Goal: Task Accomplishment & Management: Manage account settings

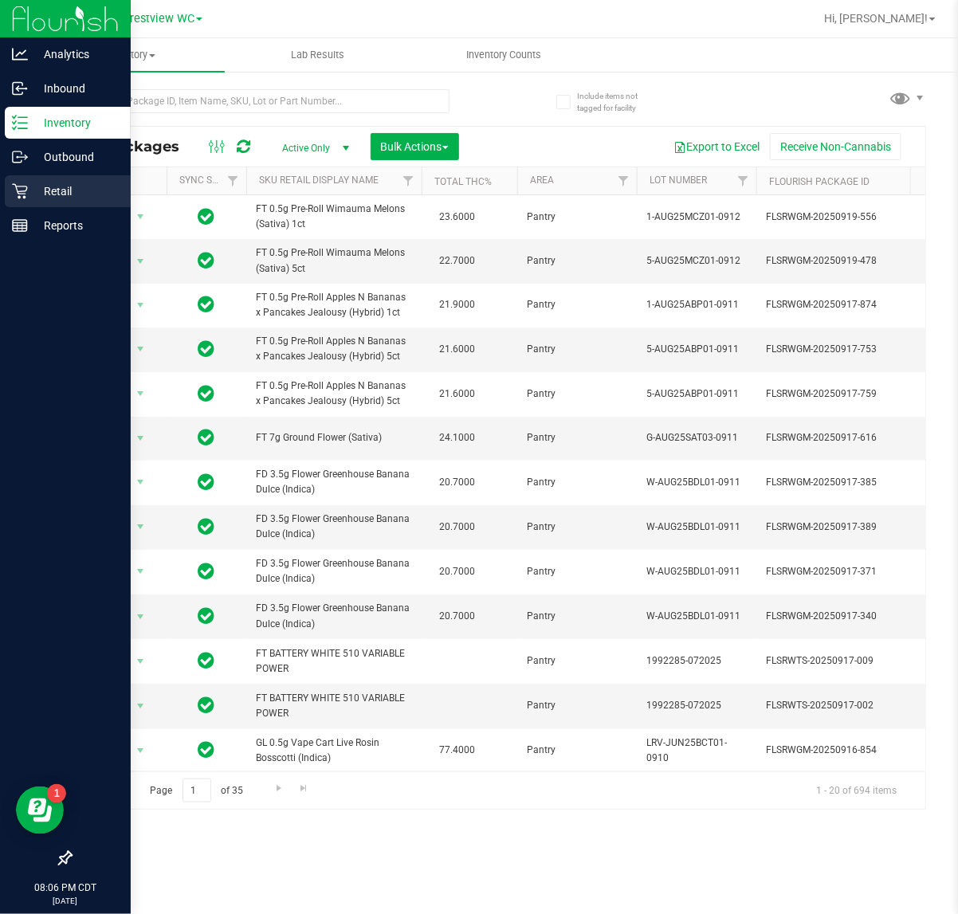
click at [14, 188] on icon at bounding box center [20, 191] width 16 height 16
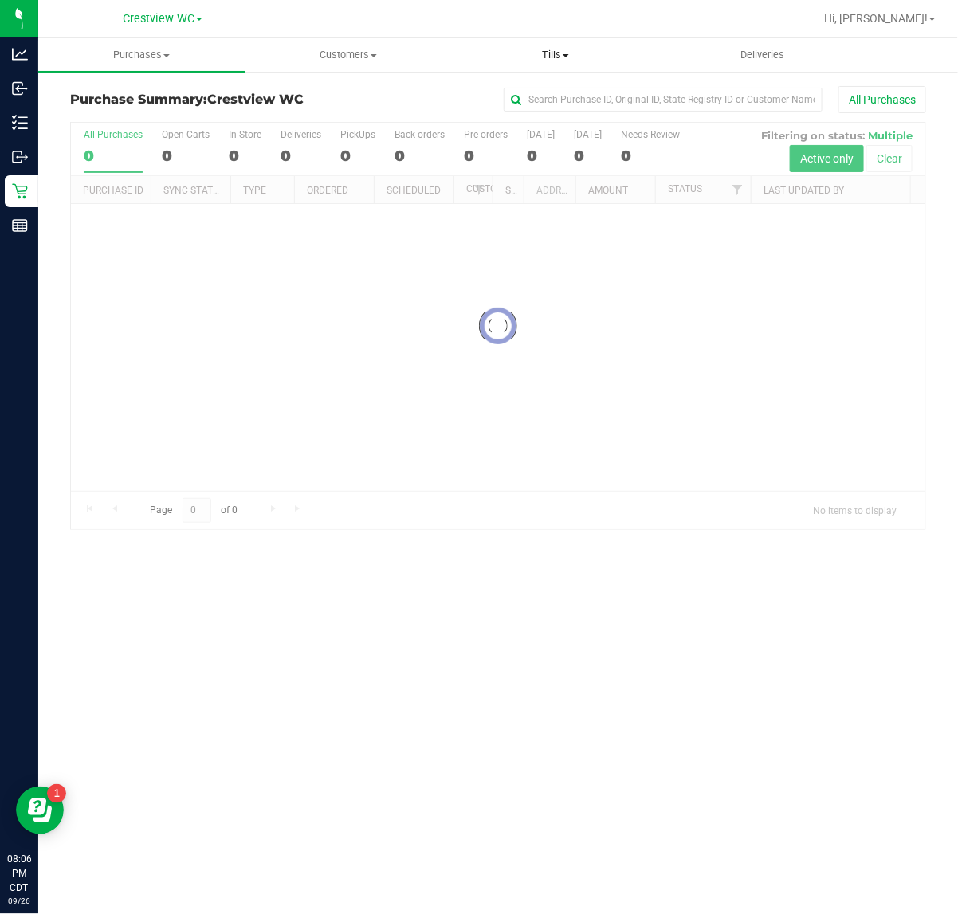
click at [579, 53] on span "Tills" at bounding box center [556, 55] width 206 height 14
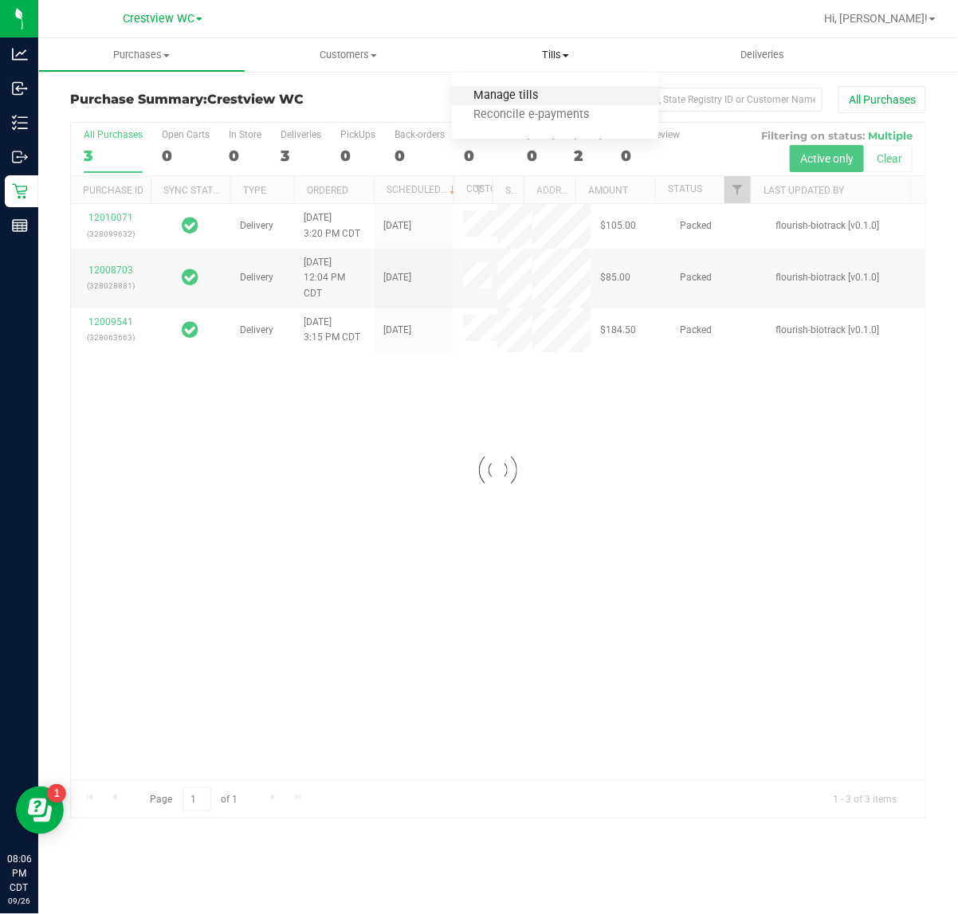
click at [534, 94] on span "Manage tills" at bounding box center [506, 96] width 108 height 14
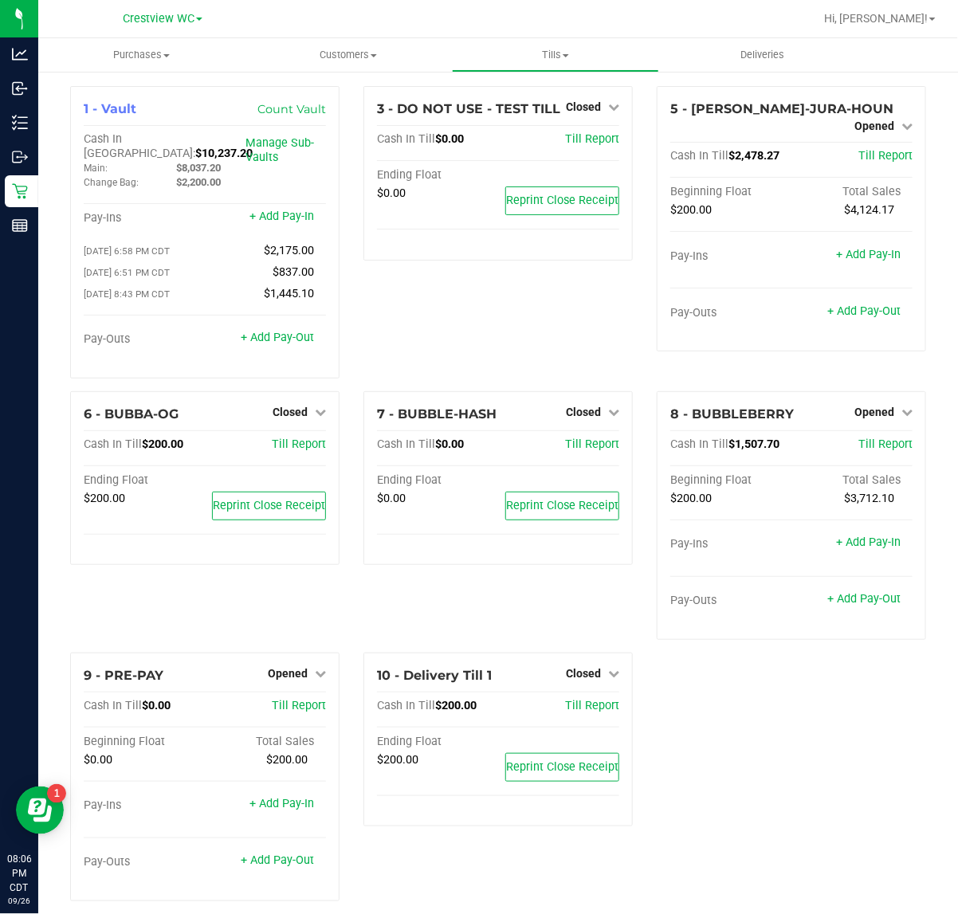
click at [778, 734] on div "1 - Vault Count Vault Cash In Vault: $10,237.20 Main: $8,037.20 Change Bag: $2,…" at bounding box center [498, 500] width 880 height 828
click at [283, 654] on div "9 - PRE-PAY Opened Close Till Cash In Till $0.00 Till Report Beginning Float To…" at bounding box center [204, 777] width 269 height 249
click at [288, 667] on span "Opened" at bounding box center [288, 673] width 40 height 13
click at [281, 709] on div "Close Till" at bounding box center [290, 706] width 118 height 20
click at [284, 700] on link "Close Till" at bounding box center [290, 706] width 43 height 13
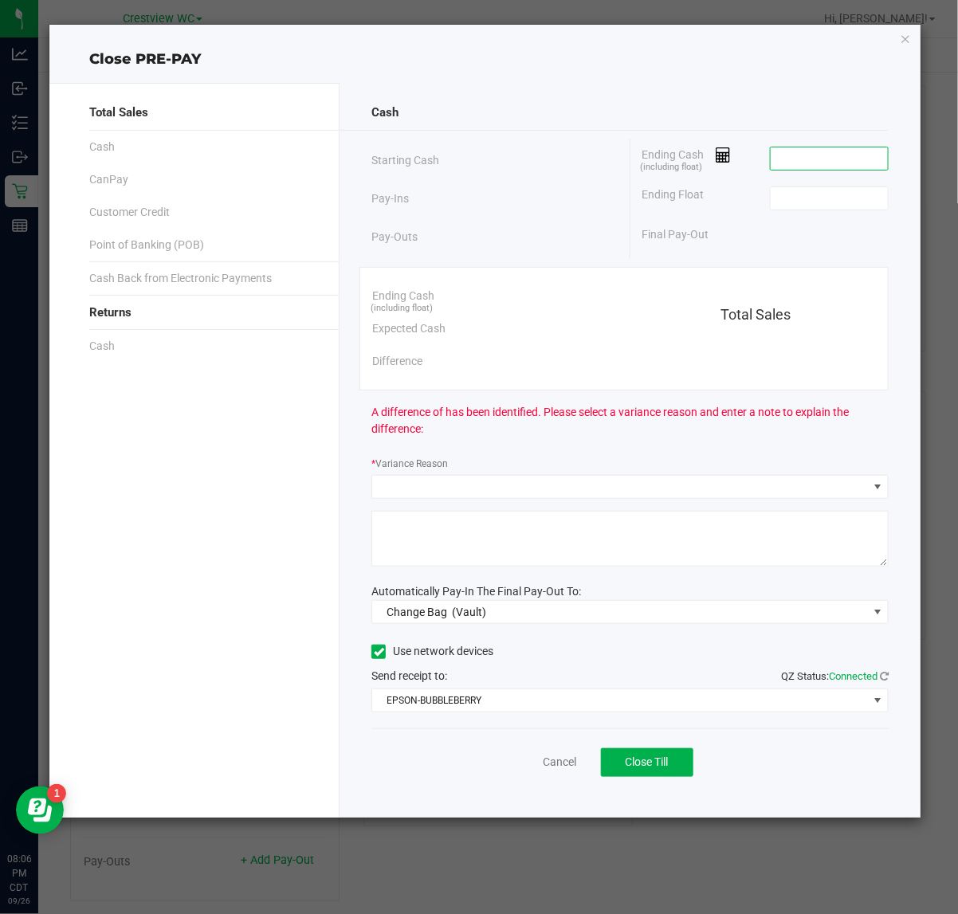
click at [814, 151] on input at bounding box center [829, 158] width 117 height 22
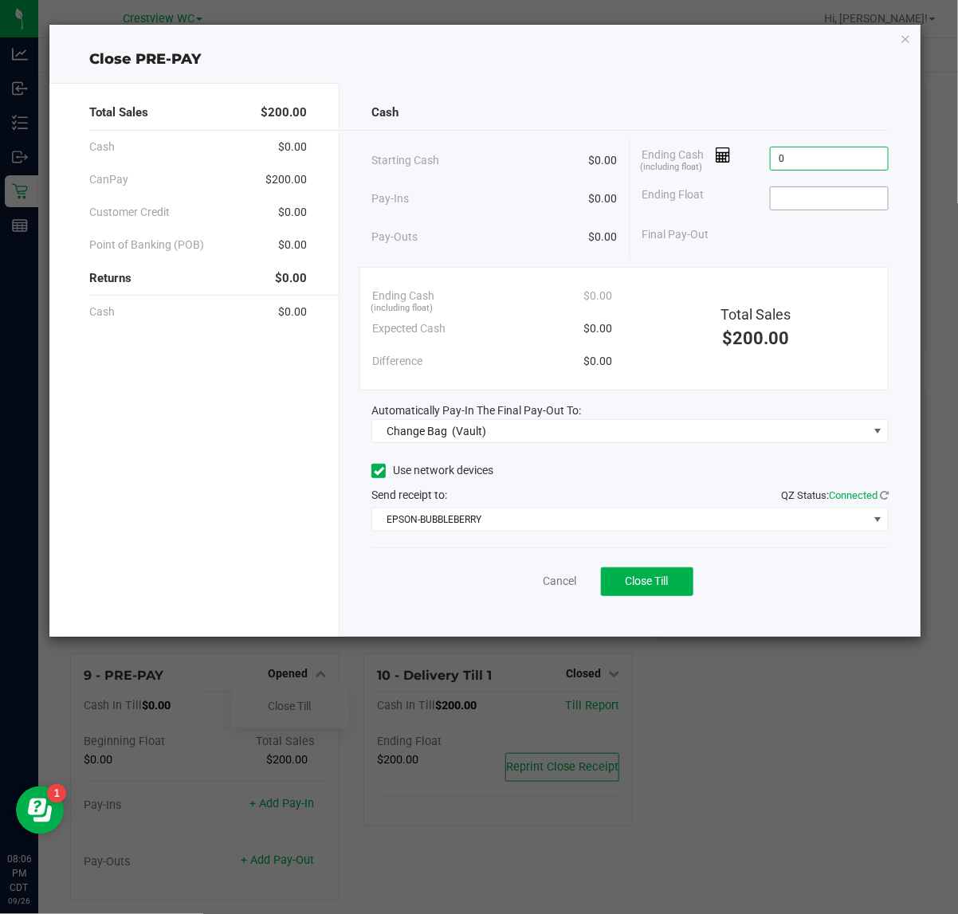
type input "$0.00"
click at [787, 199] on input at bounding box center [829, 198] width 117 height 22
type input "$0.00"
click at [508, 448] on div "Cash Starting Cash $0.00 Pay-Ins $0.00 Pay-Outs $0.00 Ending Cash (including fl…" at bounding box center [629, 360] width 581 height 554
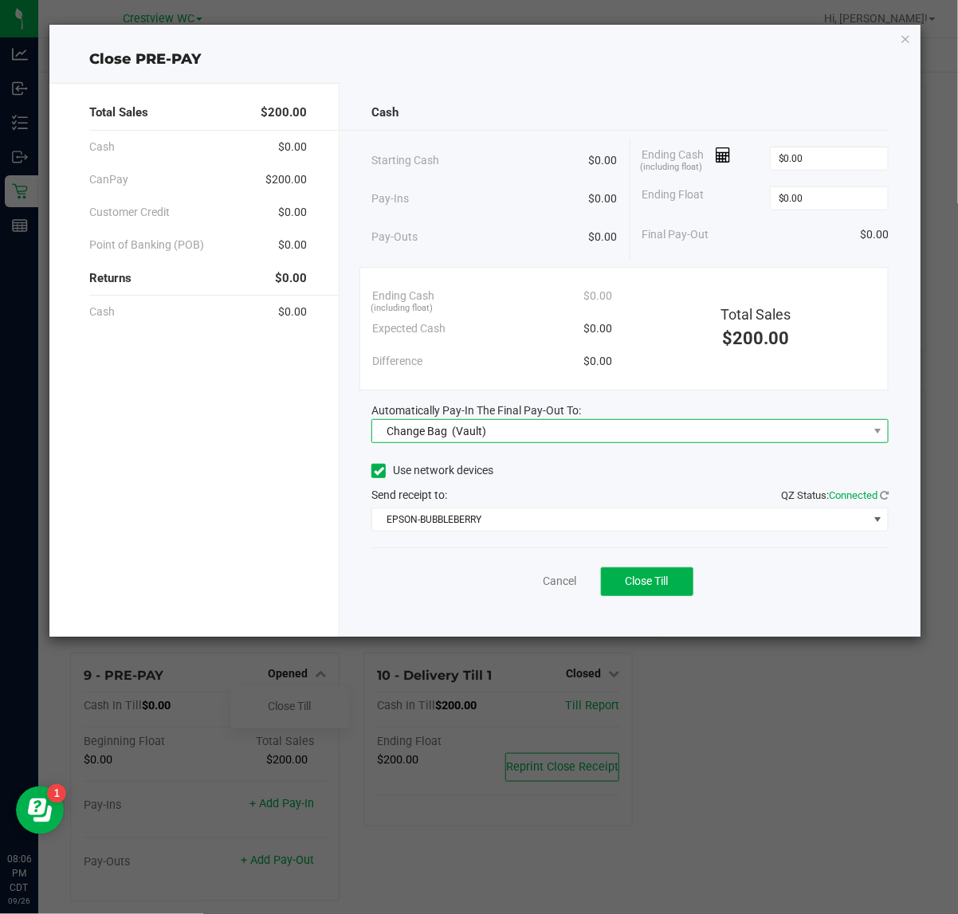
click at [507, 439] on span "Change Bag (Vault)" at bounding box center [620, 431] width 496 height 22
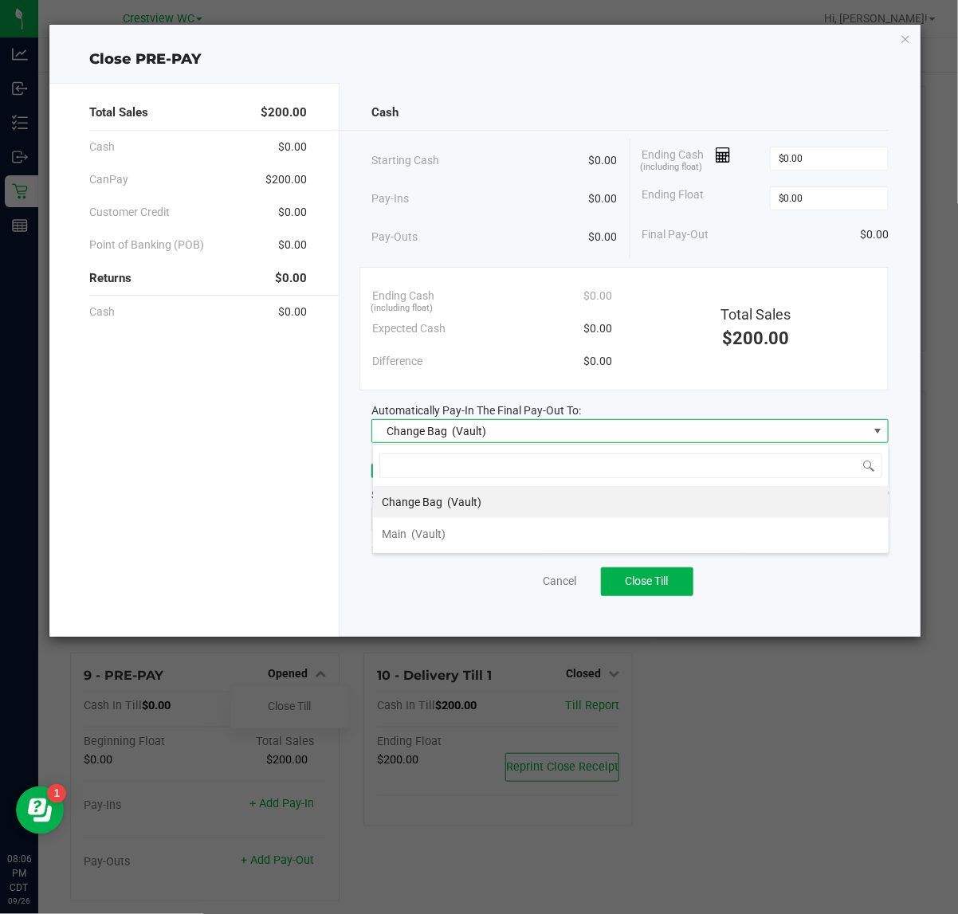
scroll to position [25, 516]
click at [447, 530] on li "Main (Vault)" at bounding box center [631, 534] width 516 height 32
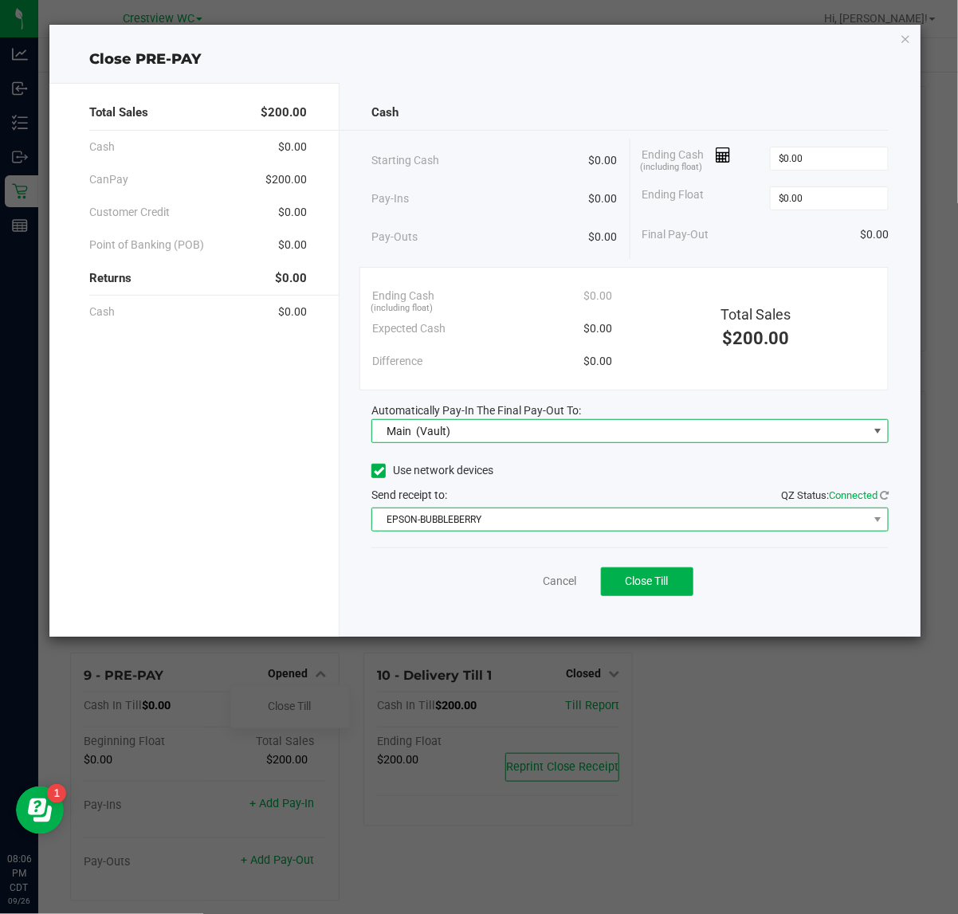
click at [455, 523] on span "EPSON-BUBBLEBERRY" at bounding box center [620, 519] width 496 height 22
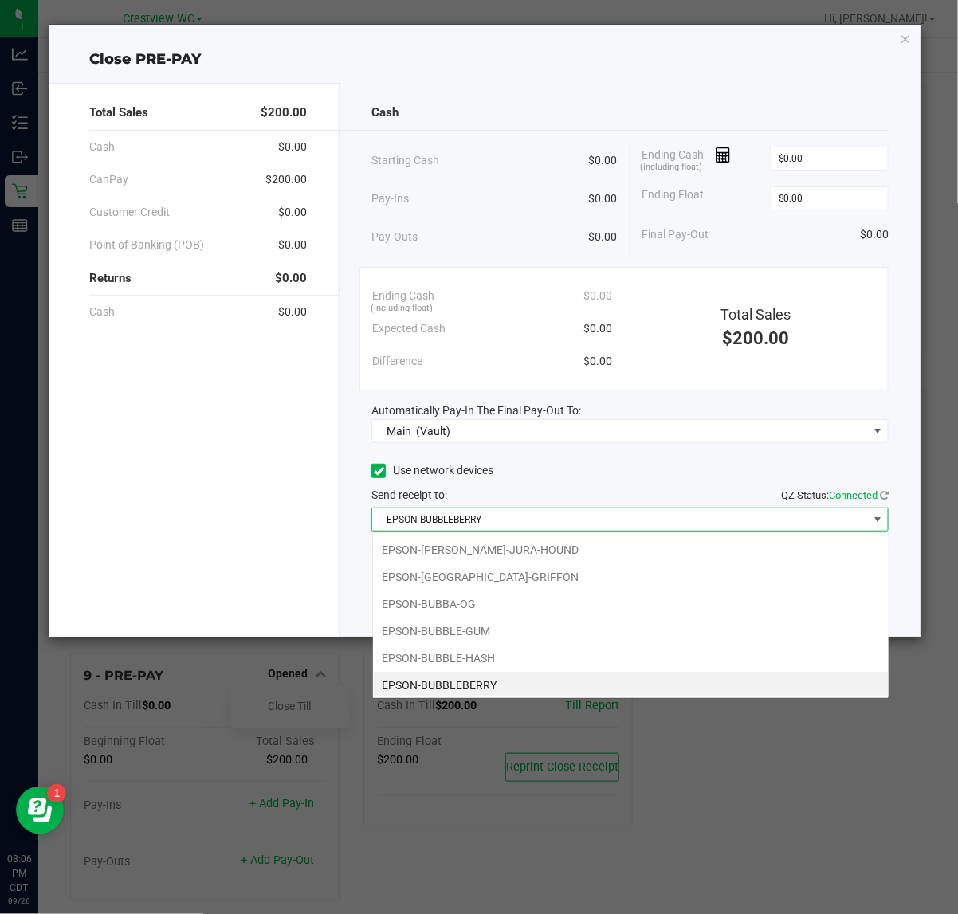
scroll to position [5, 0]
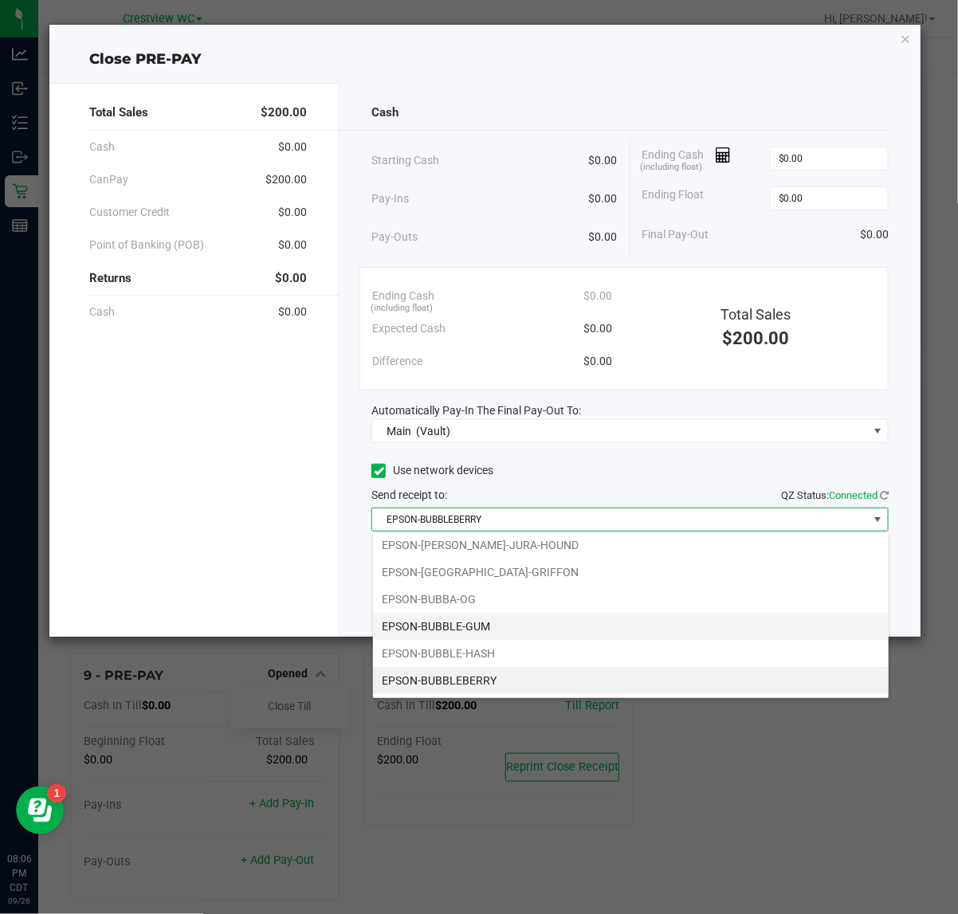
click at [491, 630] on li "EPSON-BUBBLE-GUM" at bounding box center [631, 626] width 516 height 27
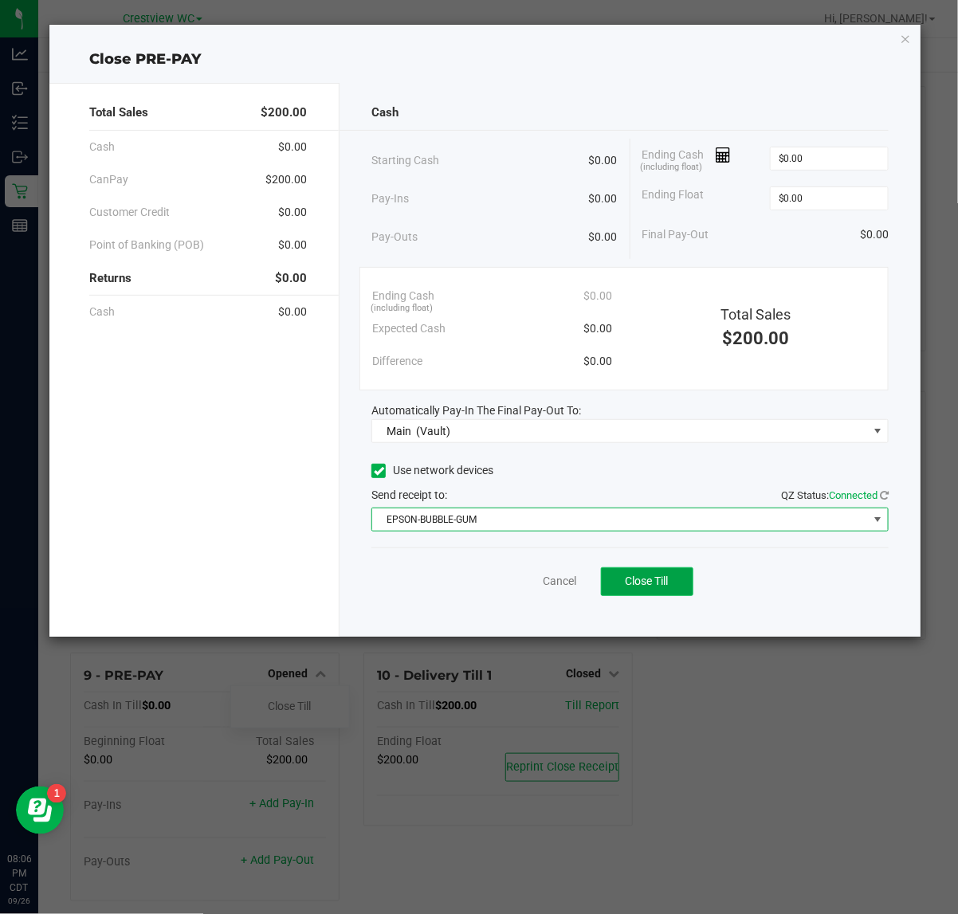
click at [645, 584] on span "Close Till" at bounding box center [647, 581] width 43 height 13
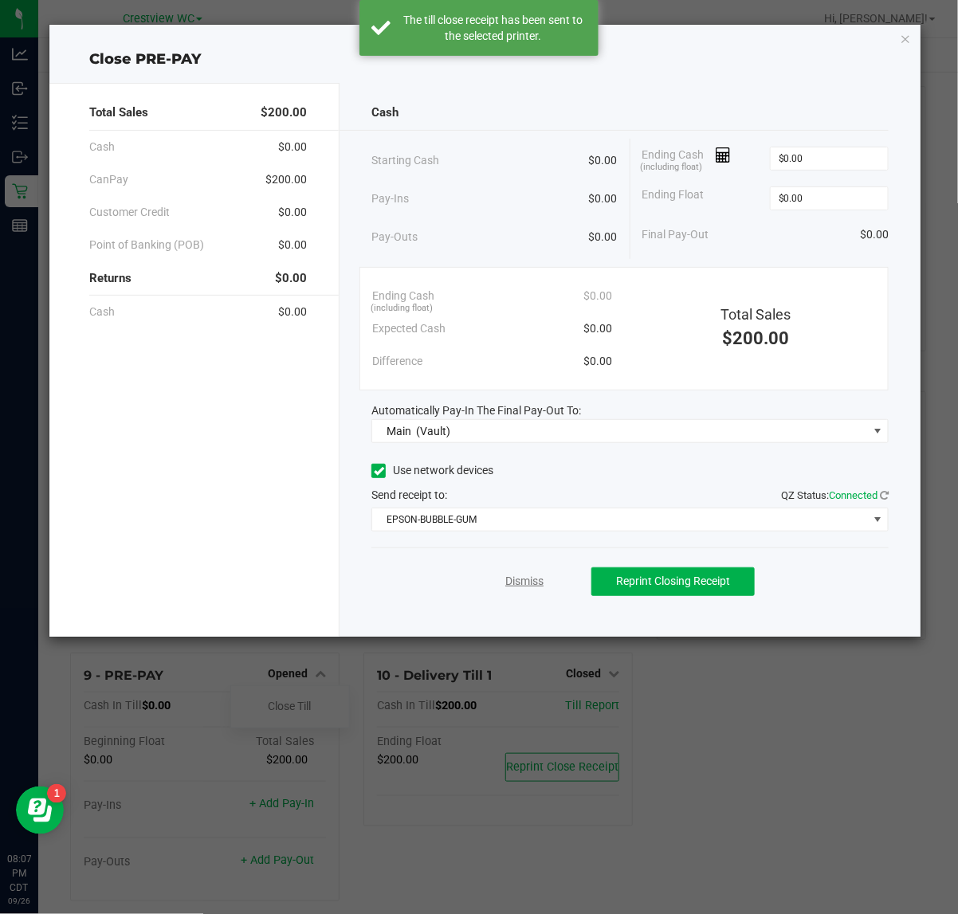
click at [512, 579] on link "Dismiss" at bounding box center [524, 581] width 38 height 17
